Goal: Task Accomplishment & Management: Complete application form

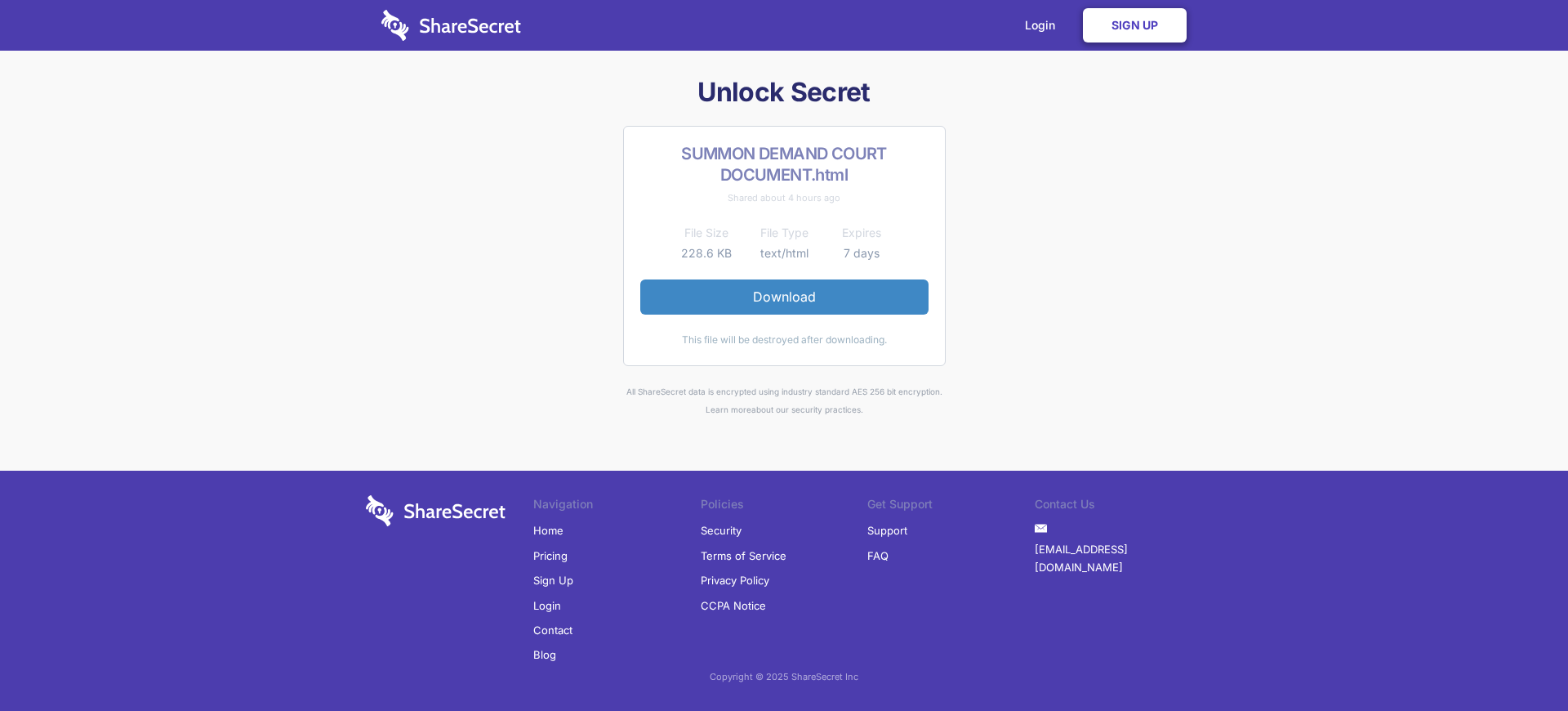
click at [1134, 25] on link "Sign Up" at bounding box center [1134, 24] width 103 height 34
click at [1043, 25] on link "Login" at bounding box center [1043, 25] width 71 height 50
click at [553, 580] on link "Sign Up" at bounding box center [553, 579] width 40 height 24
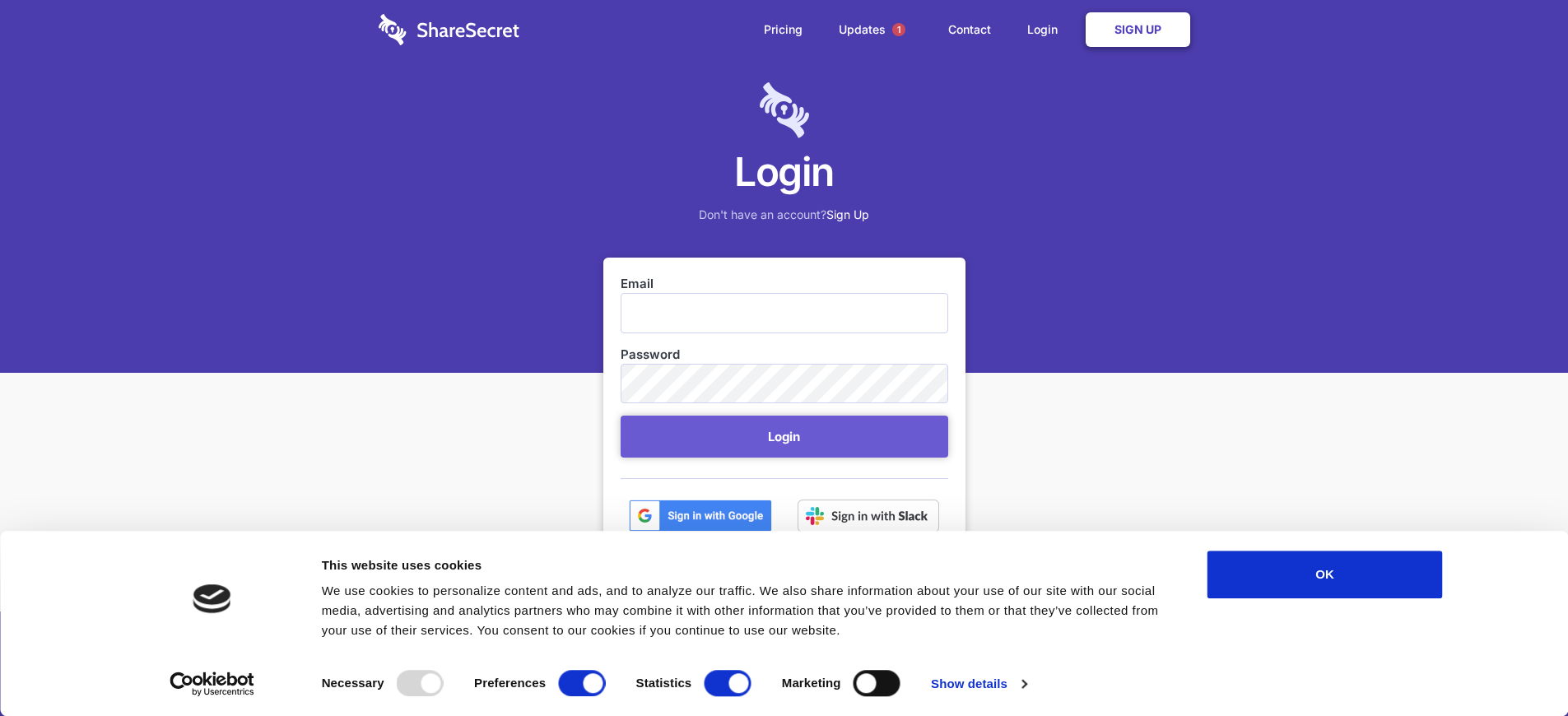
click at [1137, 29] on link "Sign Up" at bounding box center [1137, 29] width 104 height 34
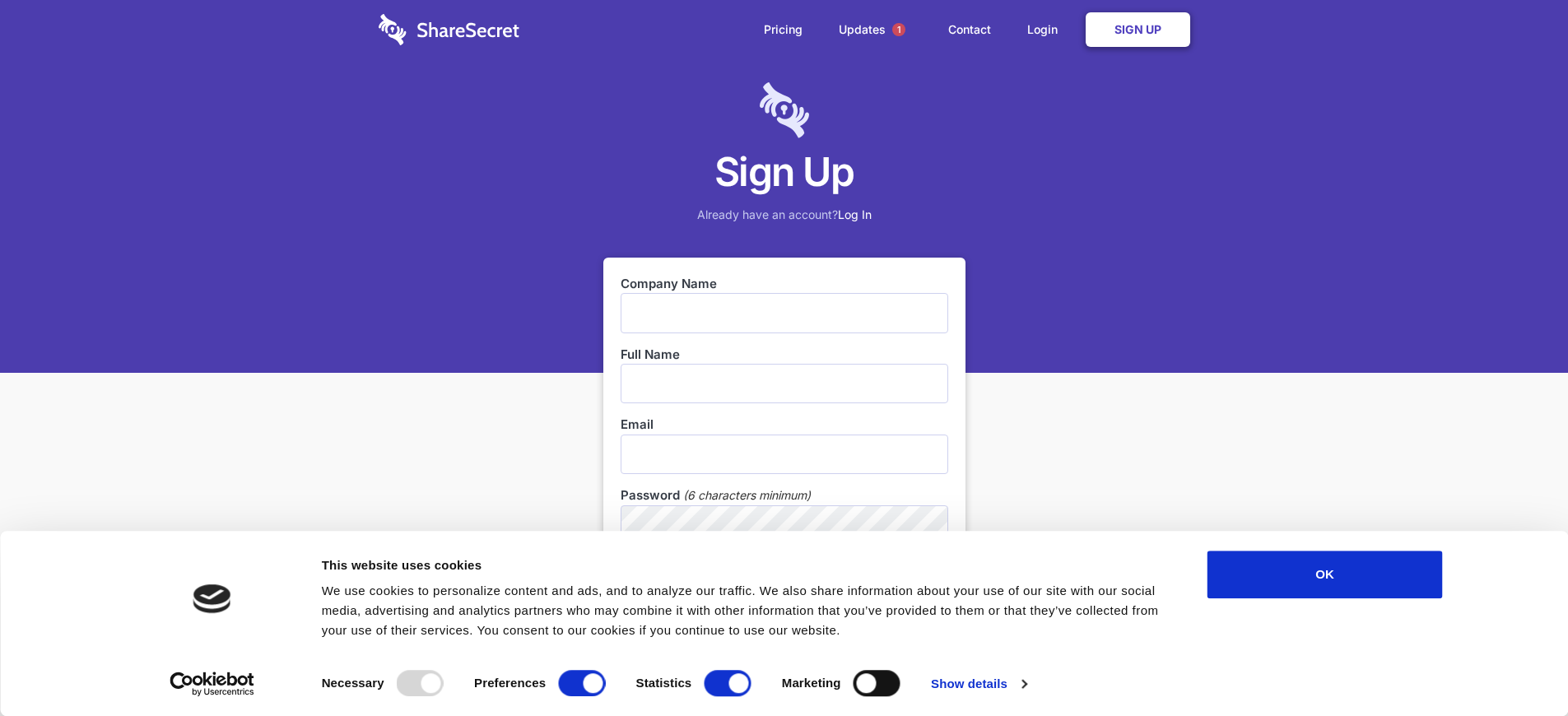
click at [1137, 29] on link "Sign Up" at bounding box center [1137, 29] width 104 height 34
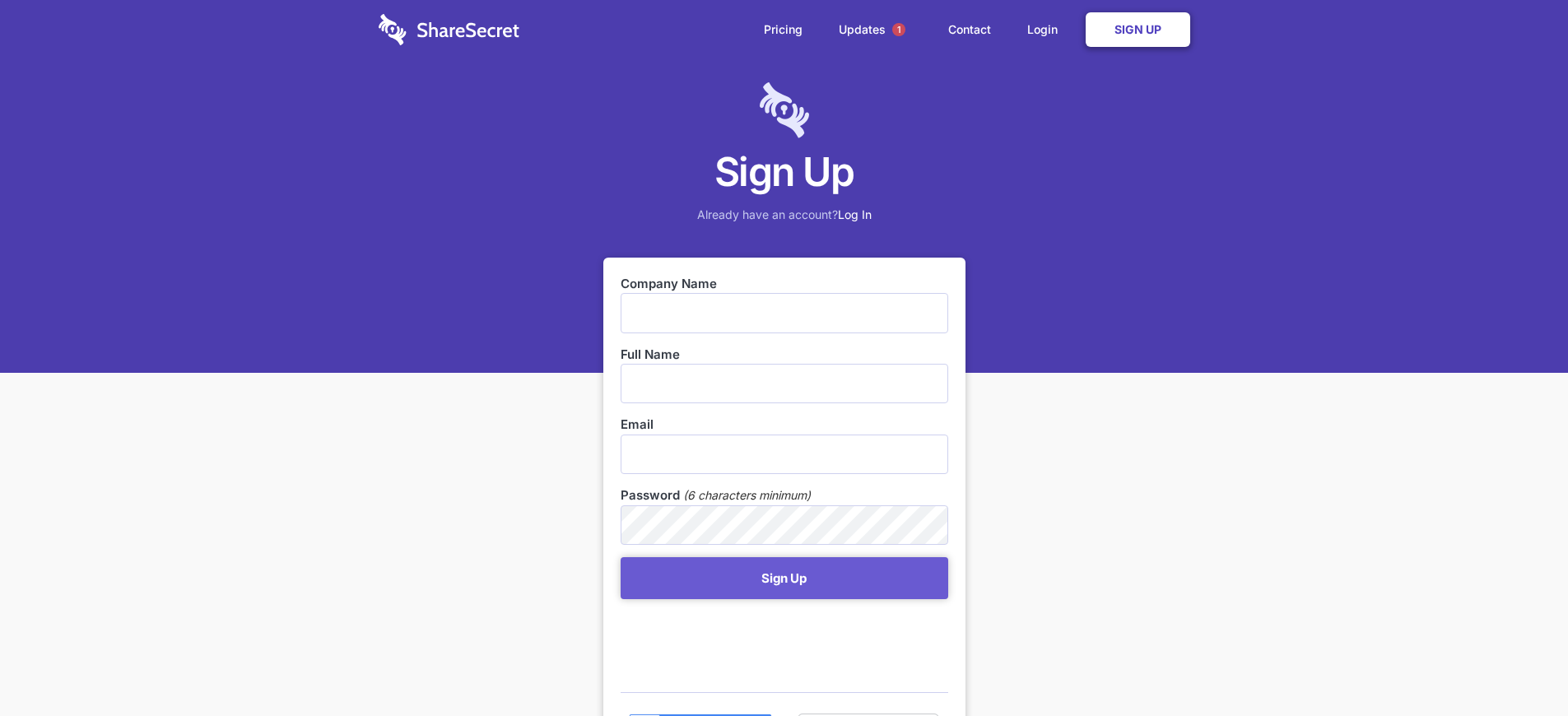
click at [1137, 29] on link "Sign Up" at bounding box center [1137, 29] width 104 height 34
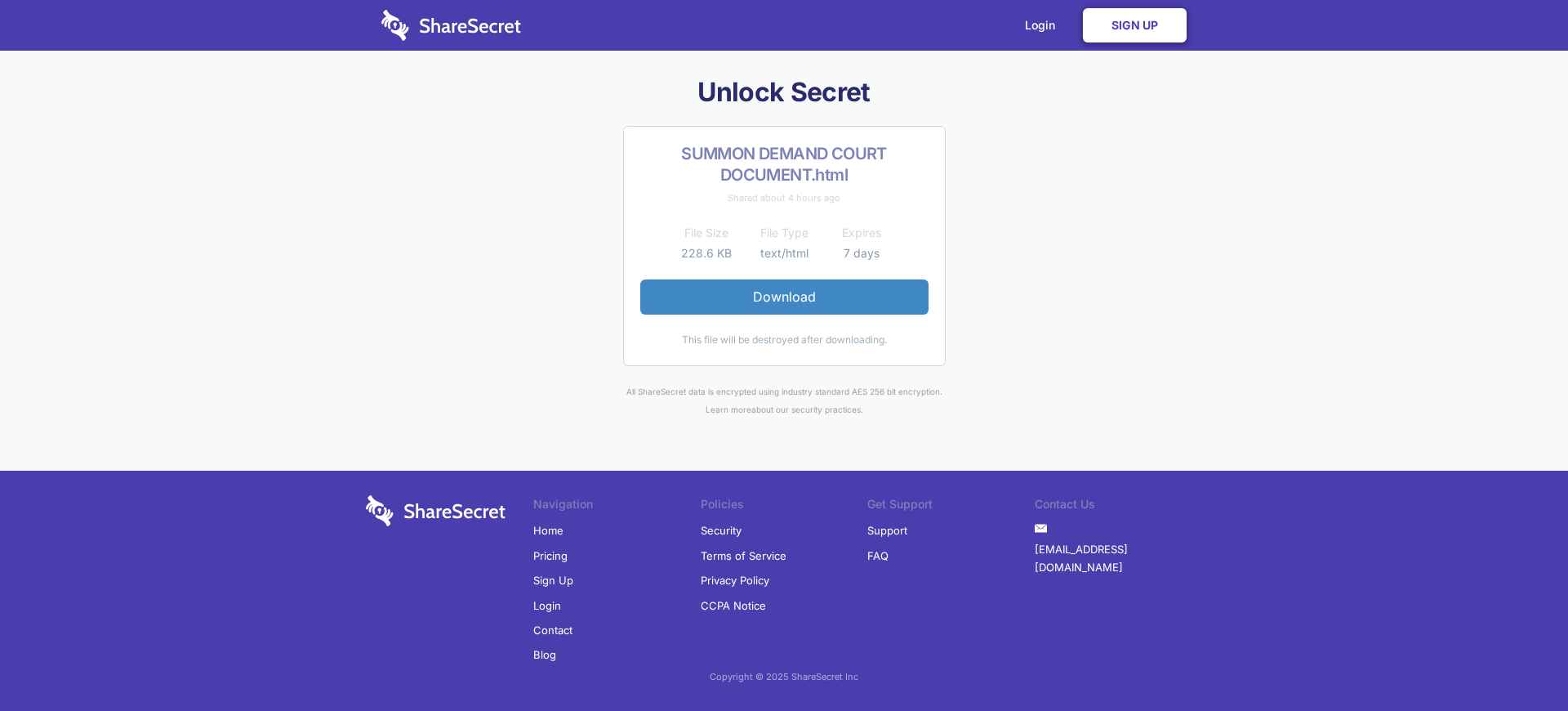
click at [1134, 25] on link "Sign Up" at bounding box center [1134, 24] width 103 height 34
click at [1043, 25] on link "Login" at bounding box center [1043, 25] width 71 height 50
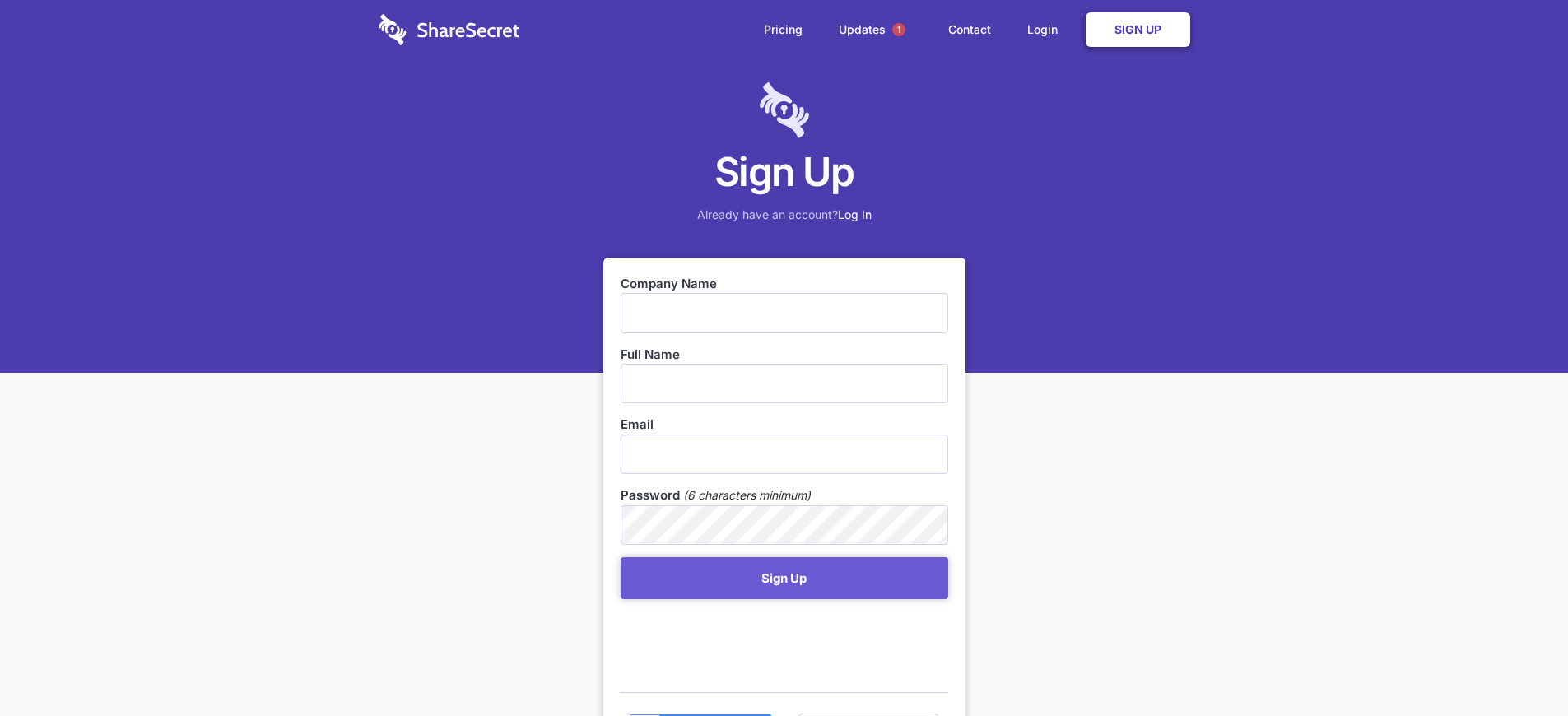
click at [1137, 29] on link "Sign Up" at bounding box center [1137, 29] width 104 height 34
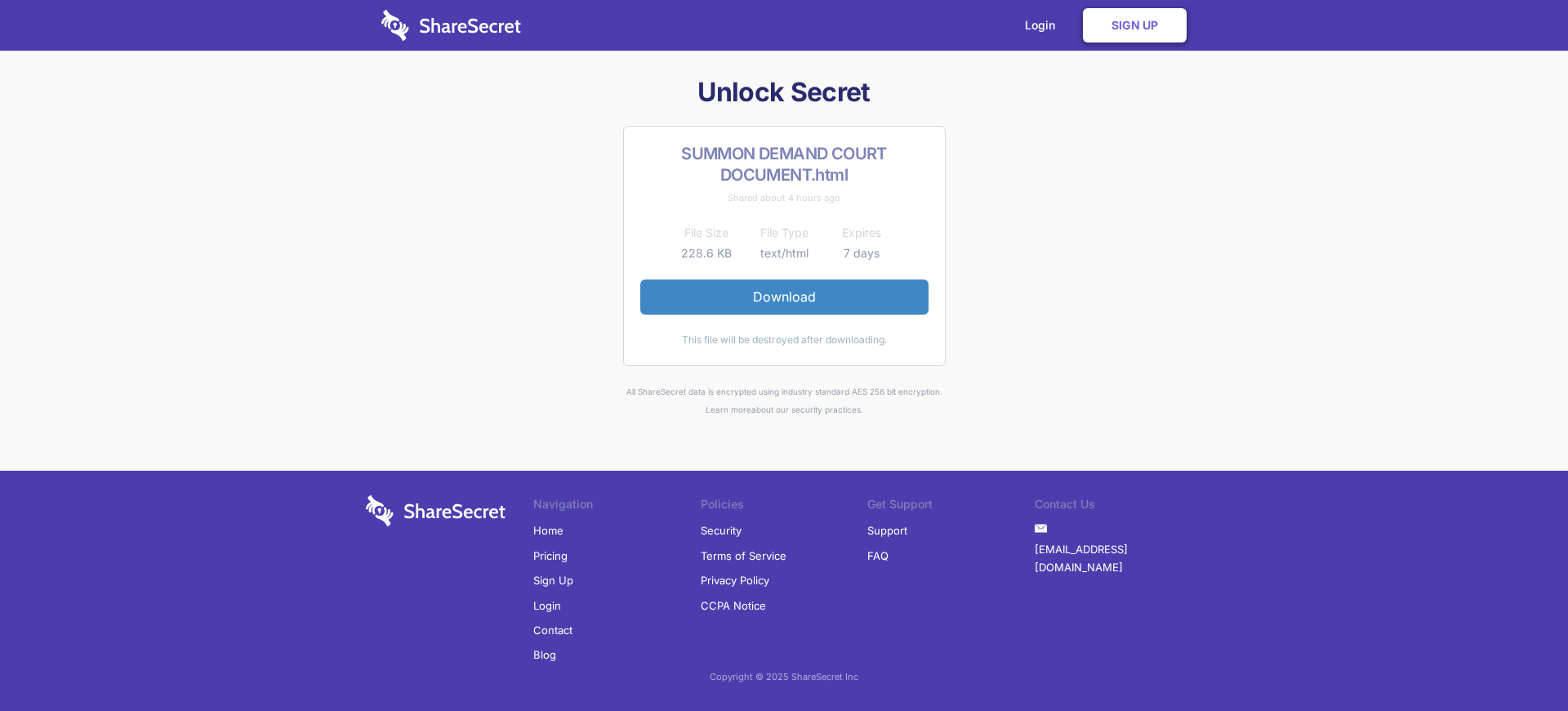
click at [553, 580] on link "Sign Up" at bounding box center [553, 579] width 40 height 24
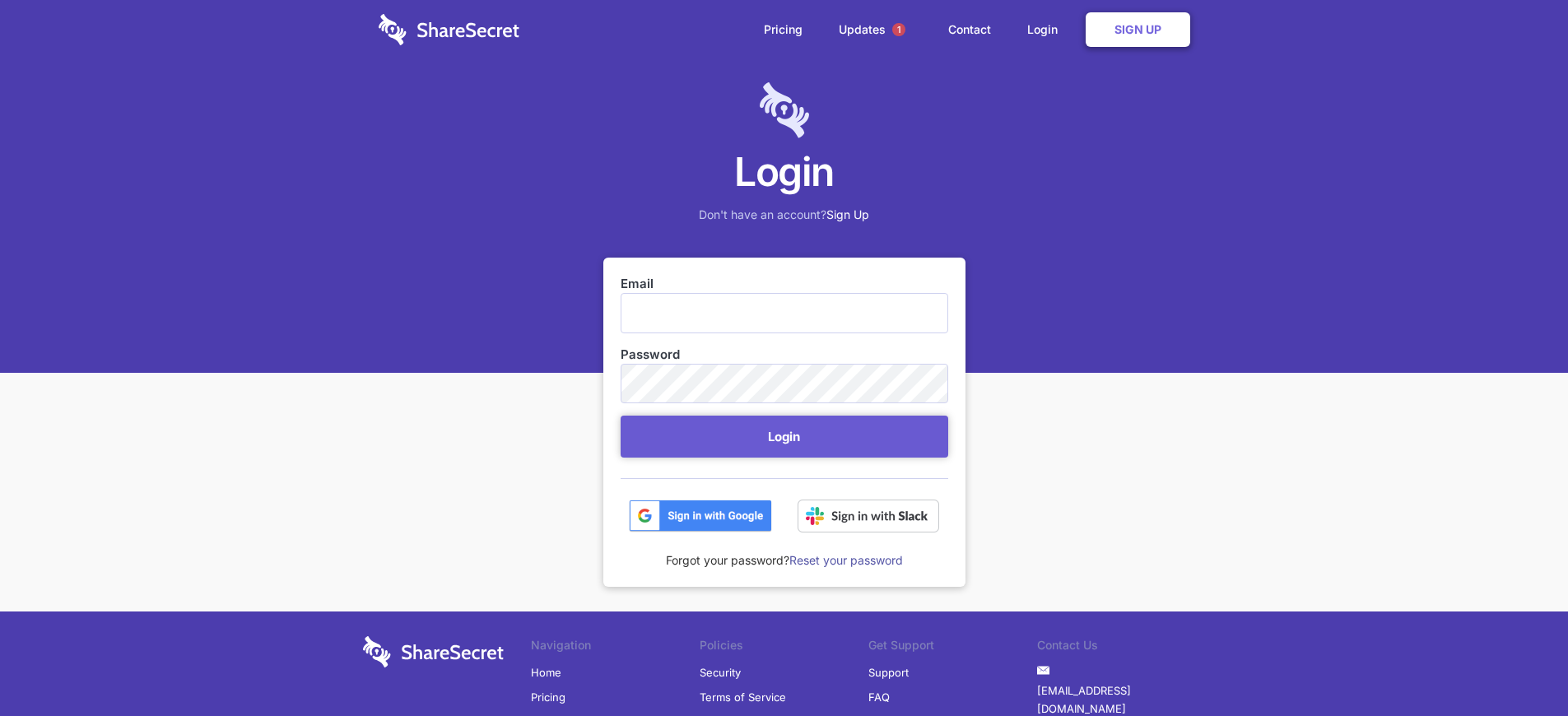
click at [850, 207] on link "Sign Up" at bounding box center [848, 214] width 43 height 14
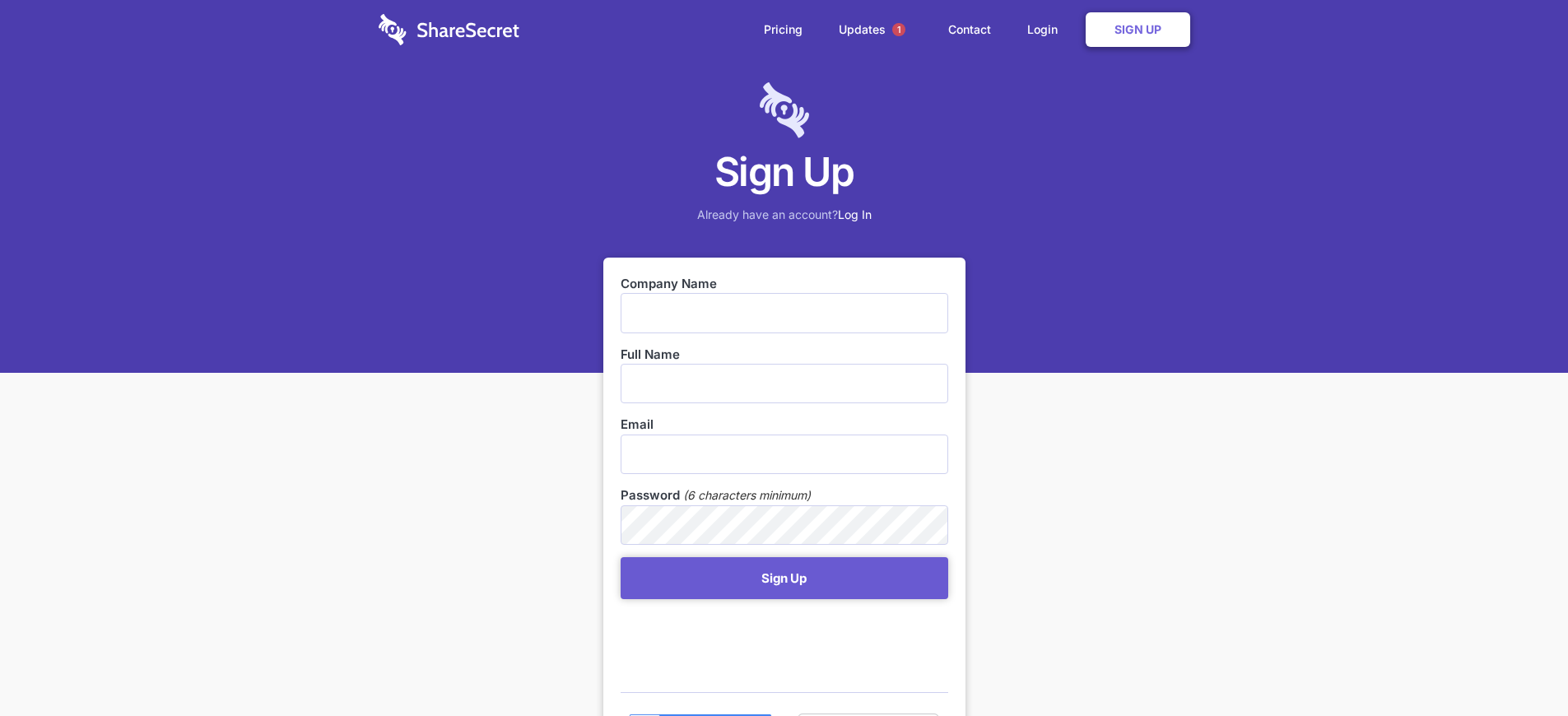
click at [784, 166] on h1 "Sign Up" at bounding box center [784, 171] width 1568 height 51
